Goal: Information Seeking & Learning: Check status

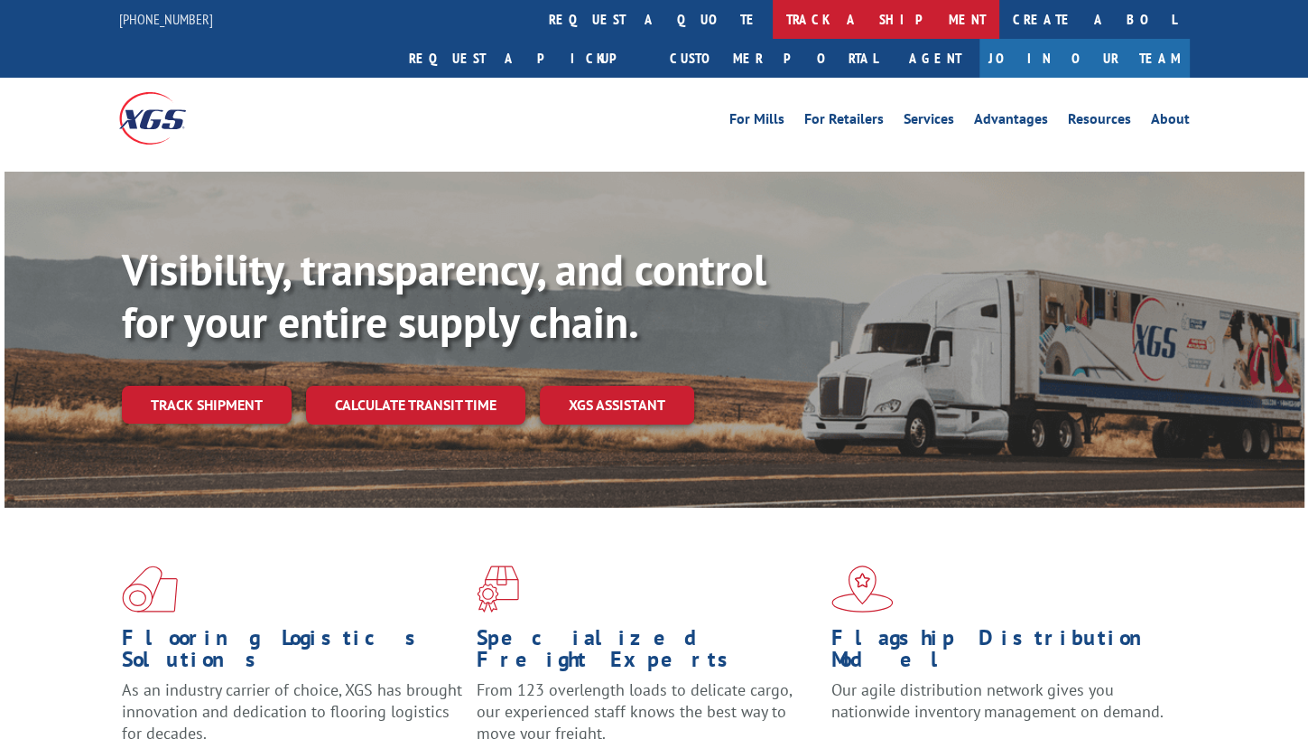
click at [773, 33] on link "track a shipment" at bounding box center [886, 19] width 227 height 39
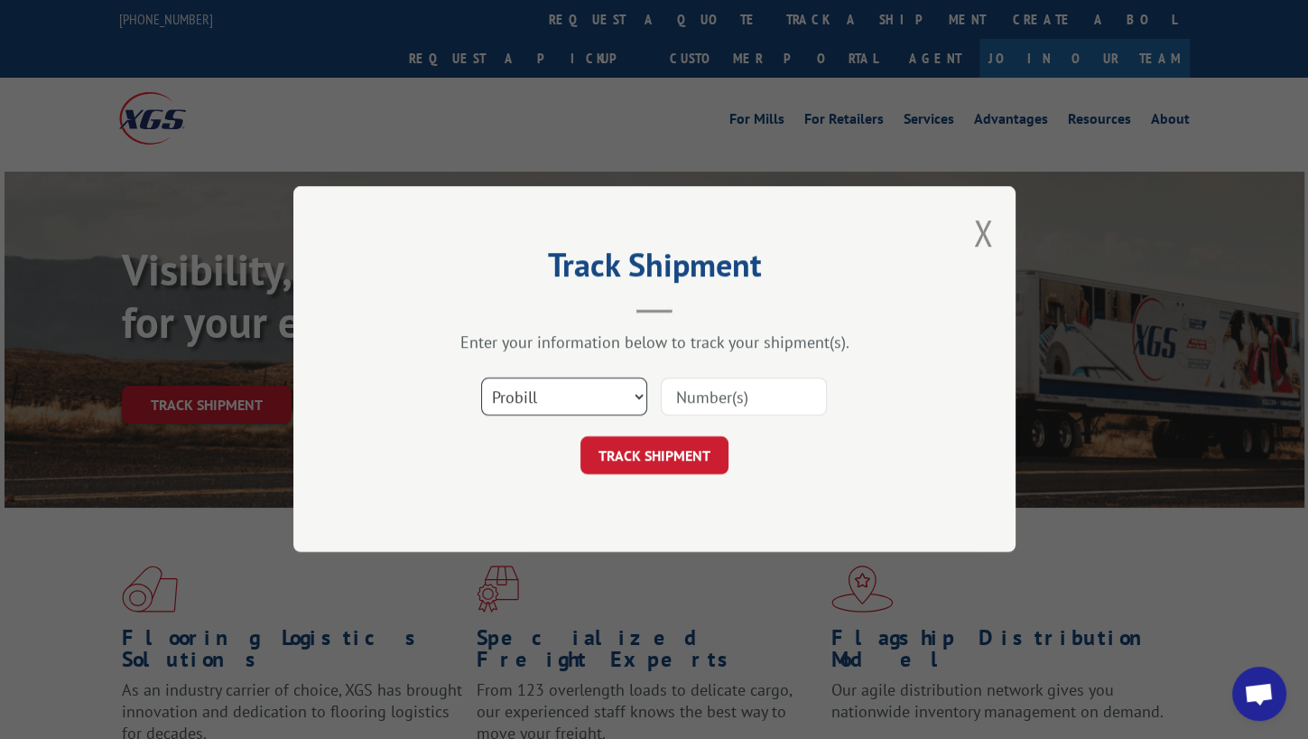
click at [504, 397] on select "Select category... Probill BOL PO" at bounding box center [564, 397] width 166 height 38
select select "bol"
click at [481, 378] on select "Select category... Probill BOL PO" at bounding box center [564, 397] width 166 height 38
click at [695, 409] on input at bounding box center [744, 397] width 166 height 38
paste input "7040222"
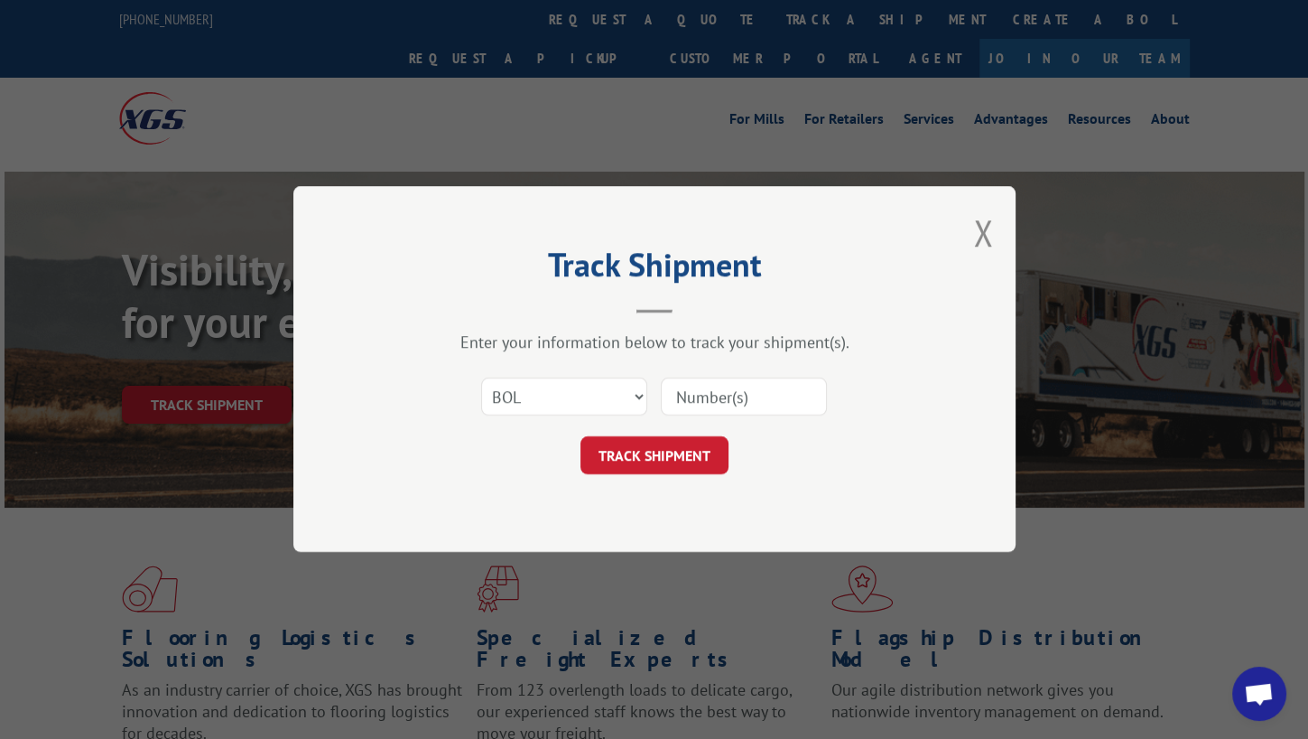
type input "7040222"
click button "TRACK SHIPMENT" at bounding box center [655, 456] width 148 height 38
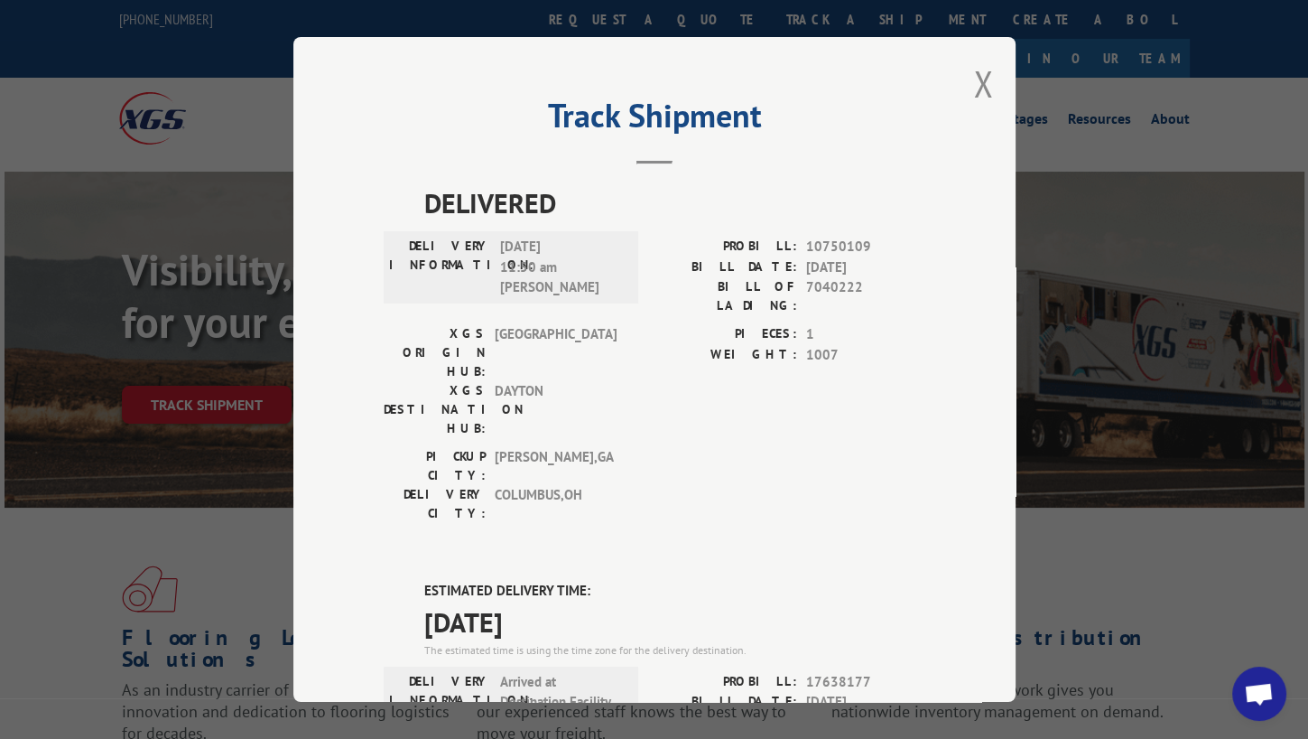
click at [1022, 698] on div "Track Shipment DELIVERED DELIVERY INFORMATION: [DATE] 11:50 am [PERSON_NAME] PR…" at bounding box center [654, 369] width 1308 height 739
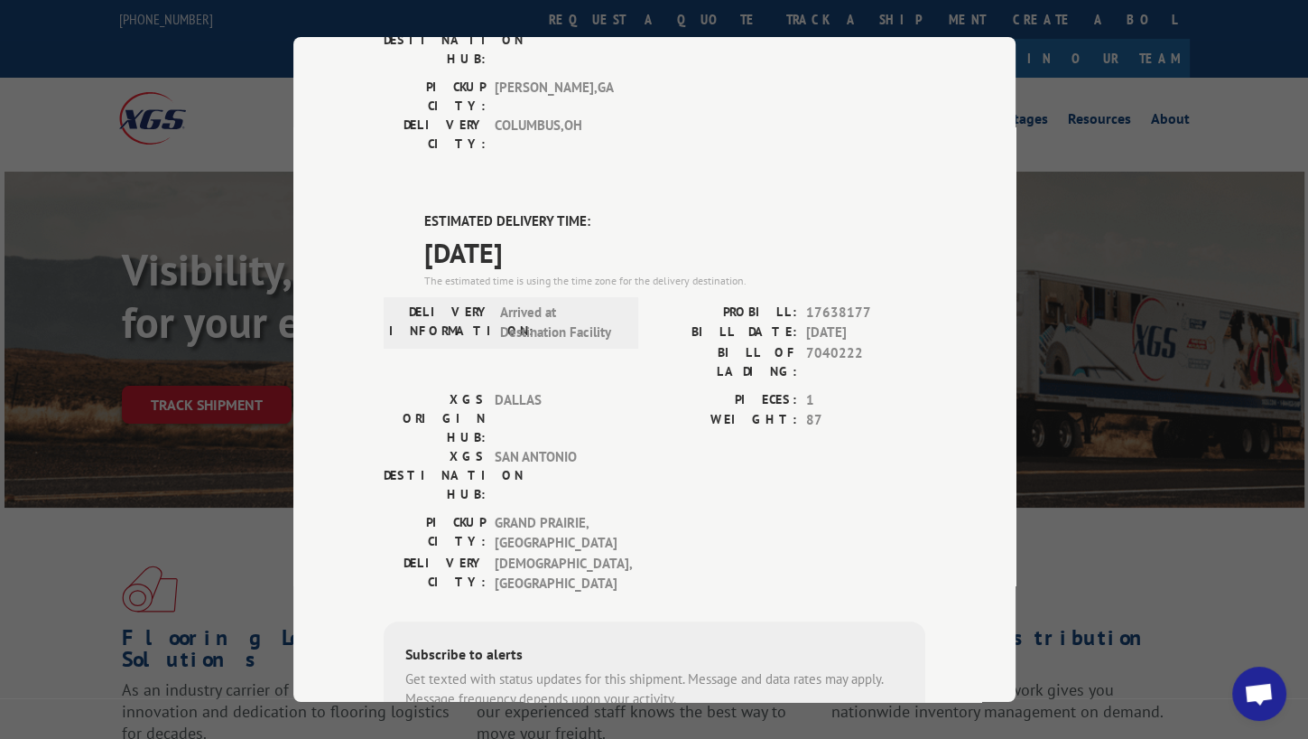
scroll to position [333, 0]
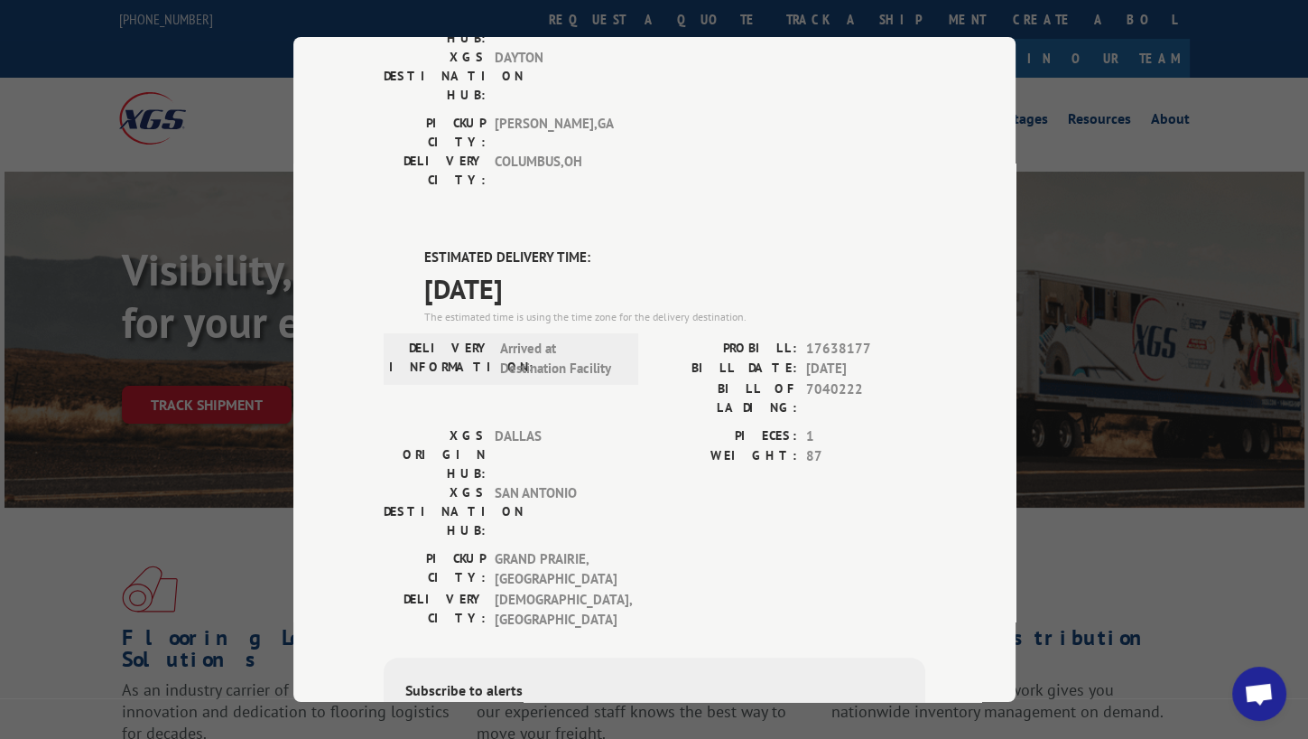
click at [1306, 160] on div "Track Shipment DELIVERED DELIVERY INFORMATION: [DATE] 11:50 am [PERSON_NAME] PR…" at bounding box center [654, 369] width 1308 height 739
